Goal: Task Accomplishment & Management: Complete application form

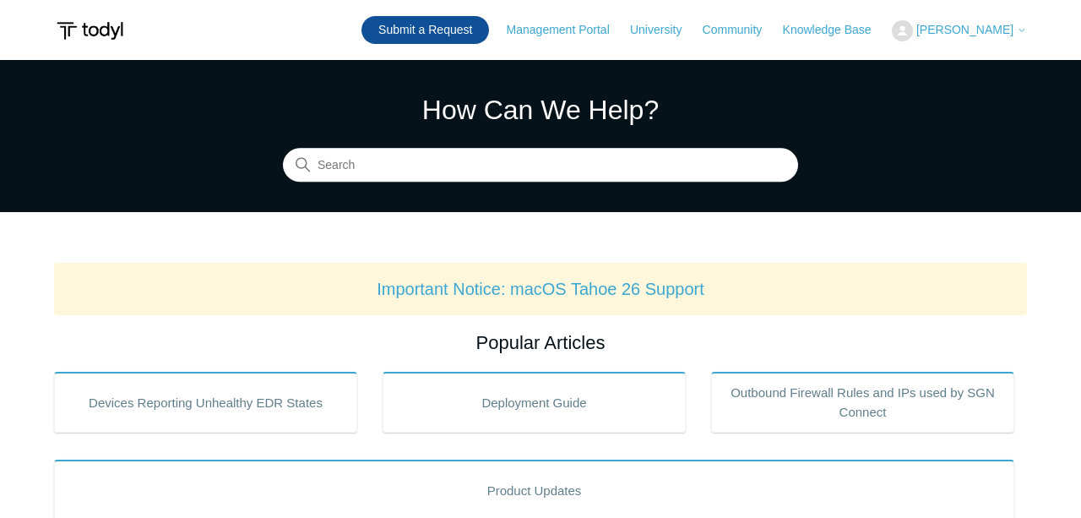
click at [489, 27] on link "Submit a Request" at bounding box center [425, 30] width 128 height 28
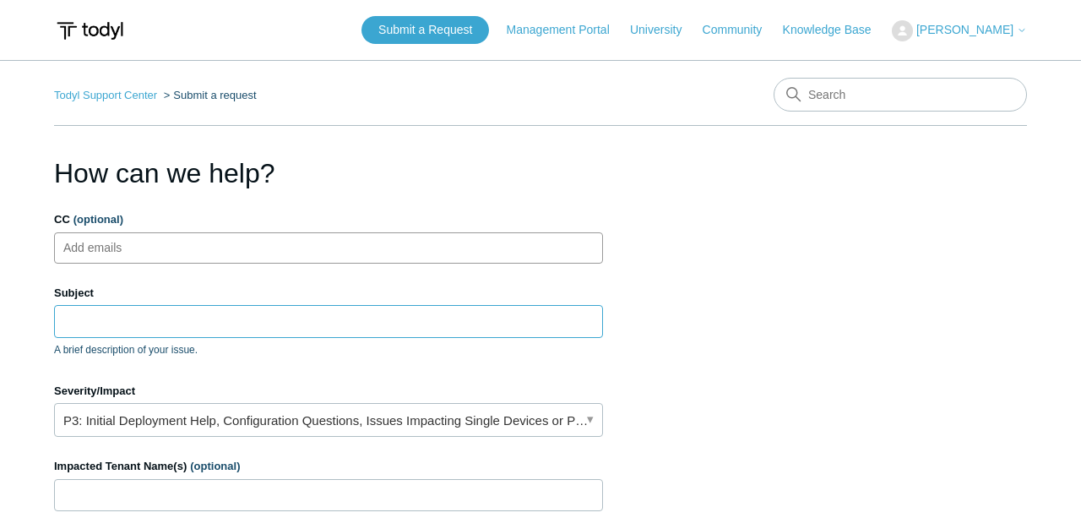
click at [122, 311] on input "Subject" at bounding box center [328, 321] width 549 height 32
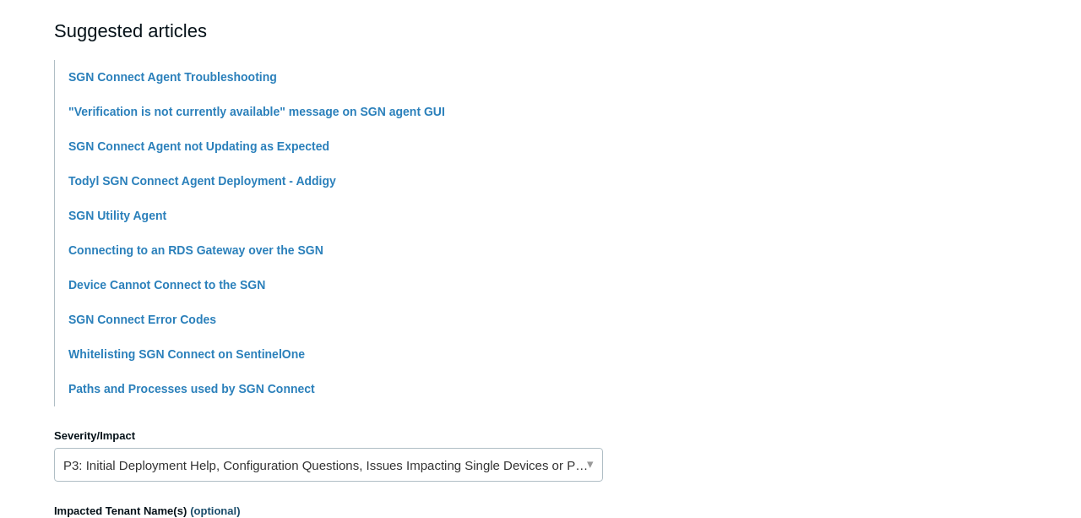
scroll to position [547, 0]
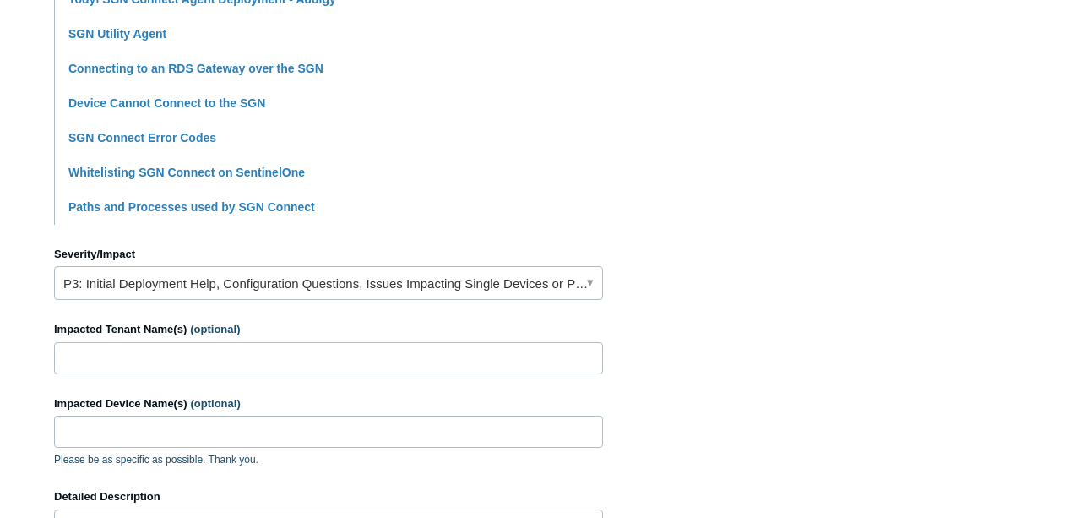
type input "Time Sensitive: Agent not connecting to SGN"
click at [268, 348] on input "Impacted Tenant Name(s) (optional)" at bounding box center [328, 358] width 549 height 32
click at [231, 280] on link "P3: Initial Deployment Help, Configuration Questions, Issues Impacting Single D…" at bounding box center [328, 283] width 549 height 34
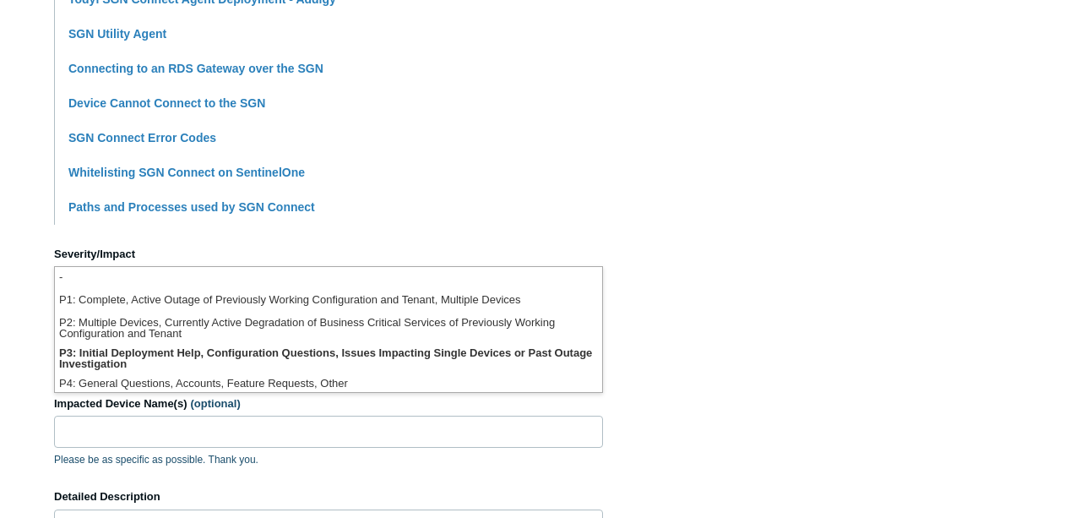
click at [696, 228] on section "How can we help? CC (optional) Add emails Subject Time Sensitive: Agent not con…" at bounding box center [540, 200] width 973 height 1188
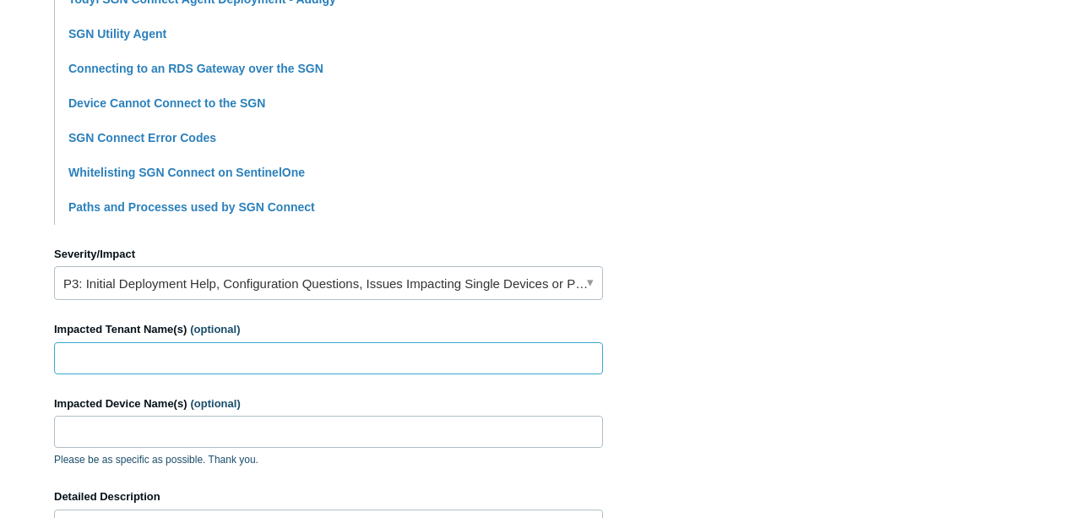
click at [259, 359] on input "Impacted Tenant Name(s) (optional)" at bounding box center [328, 358] width 549 height 32
type input "[PERSON_NAME] Companies"
click at [322, 293] on link "P3: Initial Deployment Help, Configuration Questions, Issues Impacting Single D…" at bounding box center [328, 283] width 549 height 34
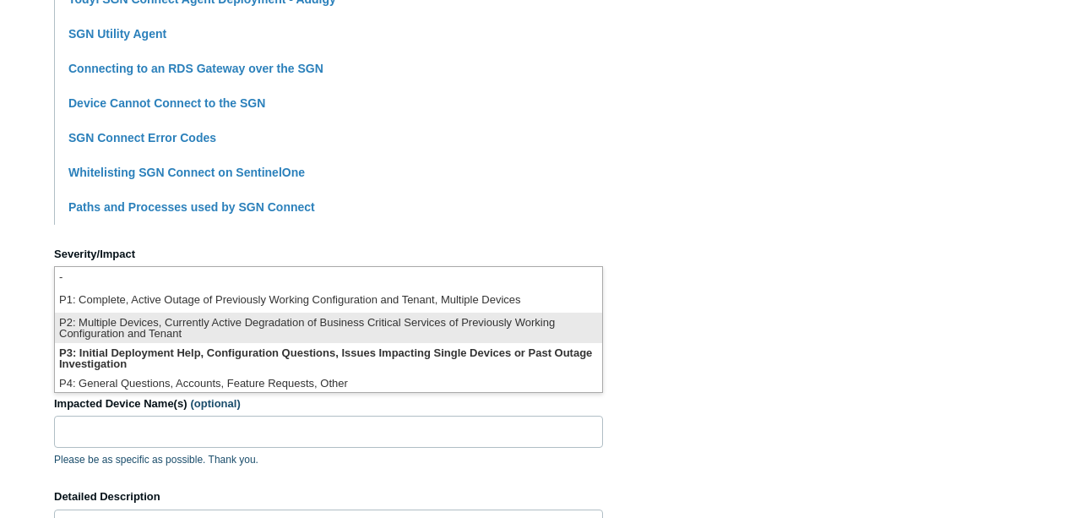
click at [277, 329] on li "P2: Multiple Devices, Currently Active Degradation of Business Critical Service…" at bounding box center [328, 327] width 547 height 30
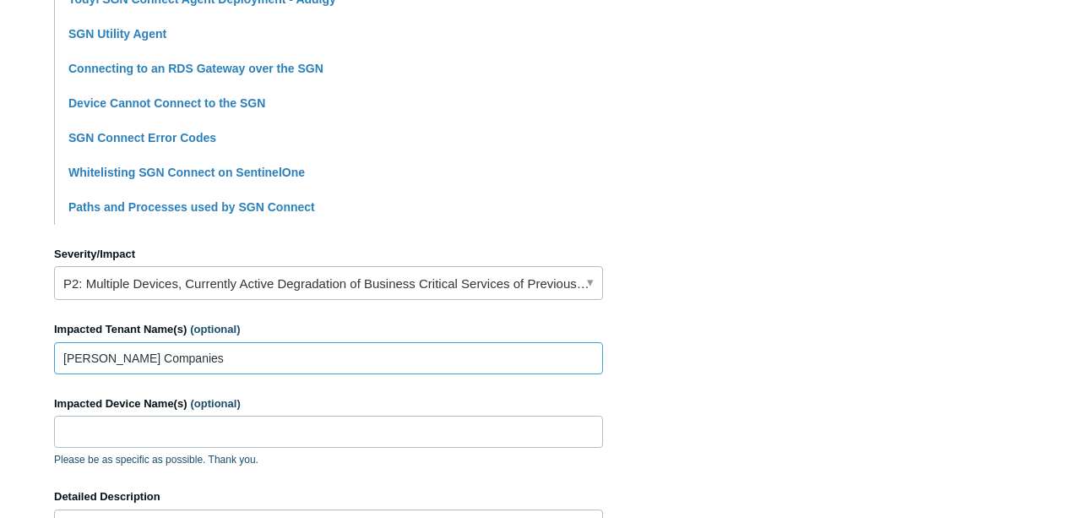
click at [198, 373] on input "[PERSON_NAME] Companies" at bounding box center [328, 358] width 549 height 32
click at [162, 435] on input "Impacted Device Name(s) (optional)" at bounding box center [328, 432] width 549 height 32
click at [165, 410] on label "Impacted Device Name(s) (optional)" at bounding box center [328, 403] width 549 height 17
click at [165, 416] on input "Impacted Device Name(s) (optional)" at bounding box center [328, 432] width 549 height 32
click at [160, 430] on input "Impacted Device Name(s) (optional)" at bounding box center [328, 432] width 549 height 32
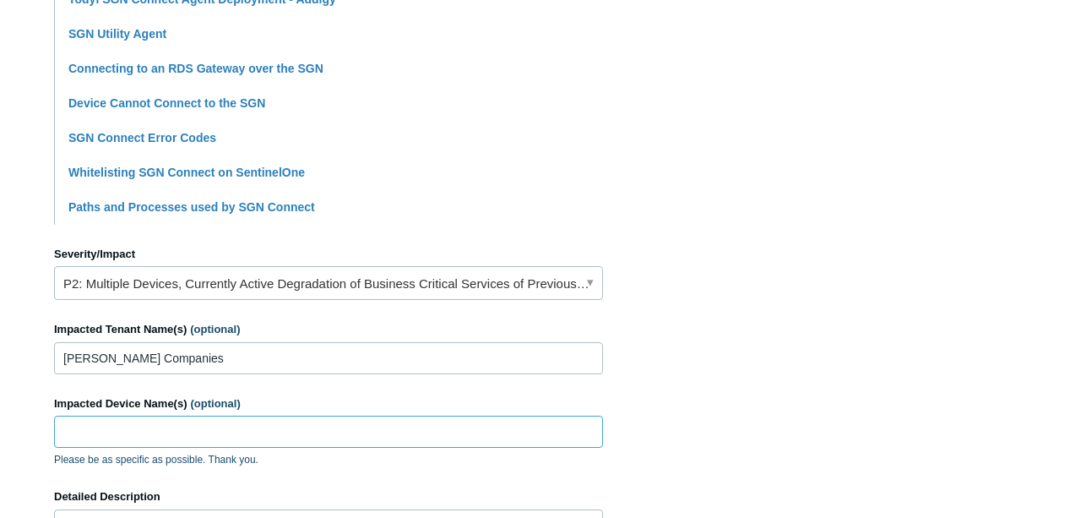
paste input "IKD-20250813"
type input "IKD-20250813"
click at [768, 396] on section "How can we help? CC (optional) Add emails Subject Time Sensitive: Agent not con…" at bounding box center [540, 200] width 973 height 1188
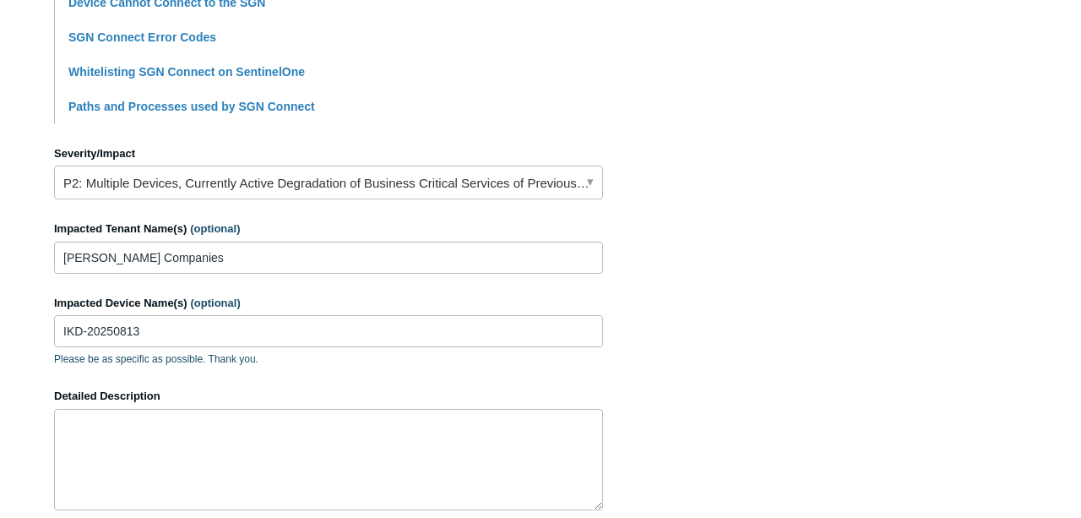
scroll to position [912, 0]
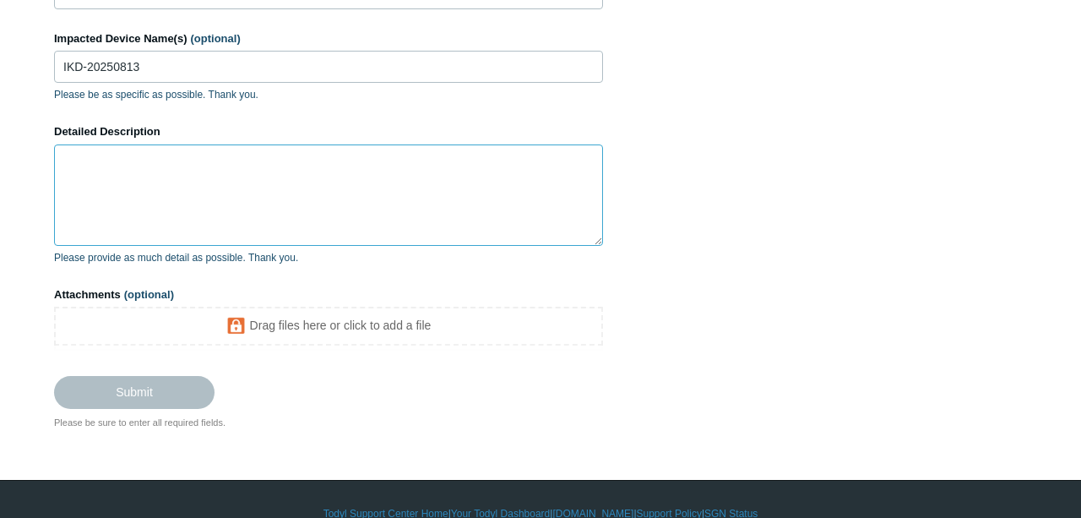
click at [243, 193] on textarea "Detailed Description" at bounding box center [328, 194] width 549 height 101
paste textarea "I need to update the license to have SGN enabled. Since the change to the porta…"
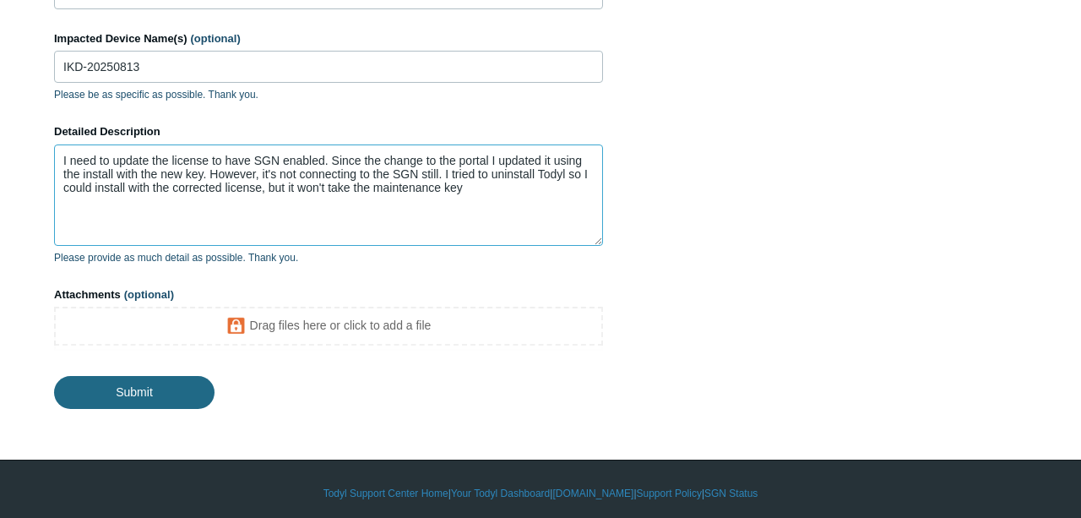
type textarea "I need to update the license to have SGN enabled. Since the change to the porta…"
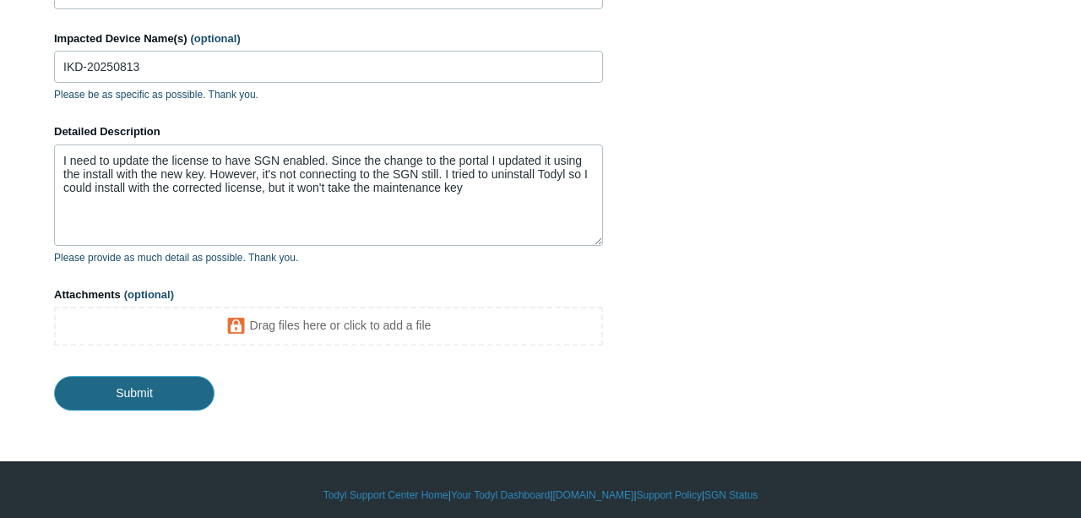
click at [112, 390] on input "Submit" at bounding box center [134, 393] width 160 height 34
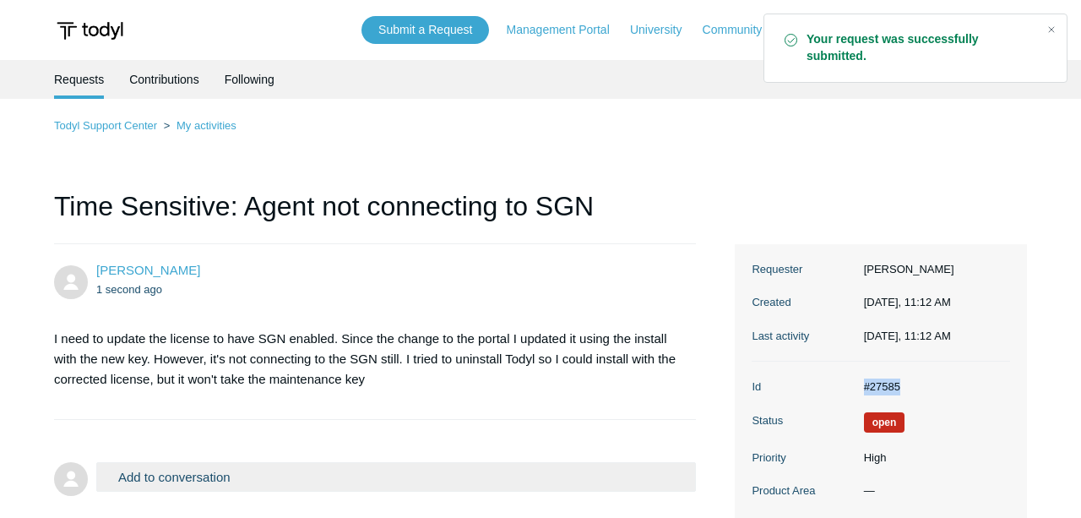
drag, startPoint x: 907, startPoint y: 392, endPoint x: 864, endPoint y: 392, distance: 43.1
click at [864, 392] on dd "#27585" at bounding box center [933, 386] width 155 height 17
copy dd "#27585"
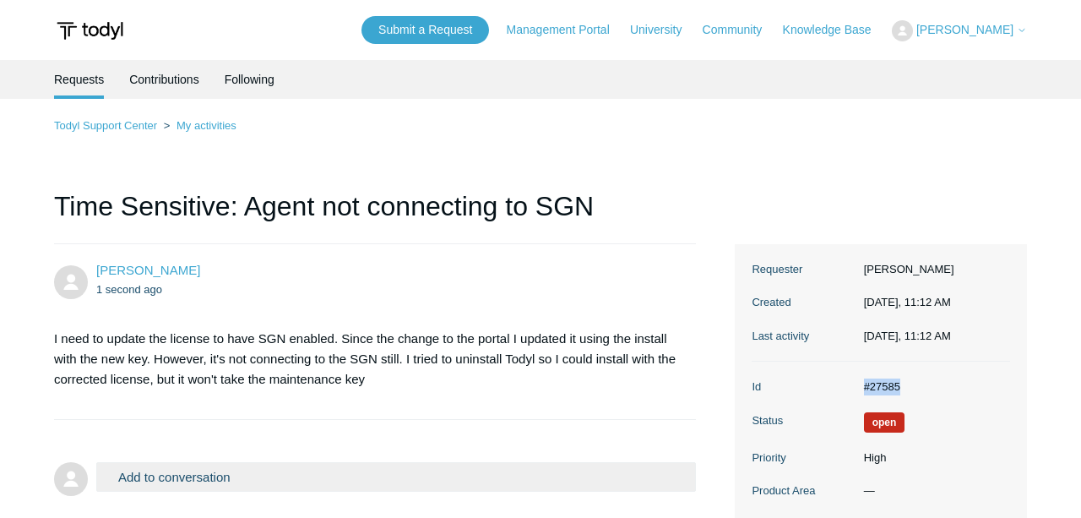
click at [993, 41] on button "[PERSON_NAME]" at bounding box center [959, 30] width 135 height 21
click at [951, 96] on link "Sign out" at bounding box center [943, 96] width 165 height 30
